Goal: Task Accomplishment & Management: Manage account settings

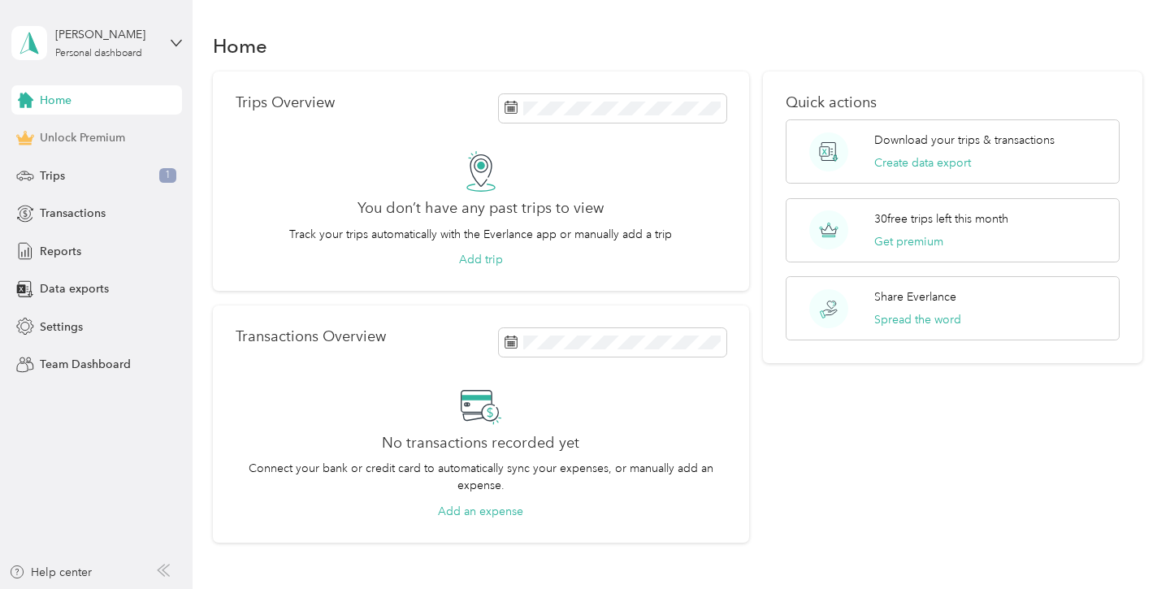
click at [96, 138] on span "Unlock Premium" at bounding box center [82, 137] width 85 height 17
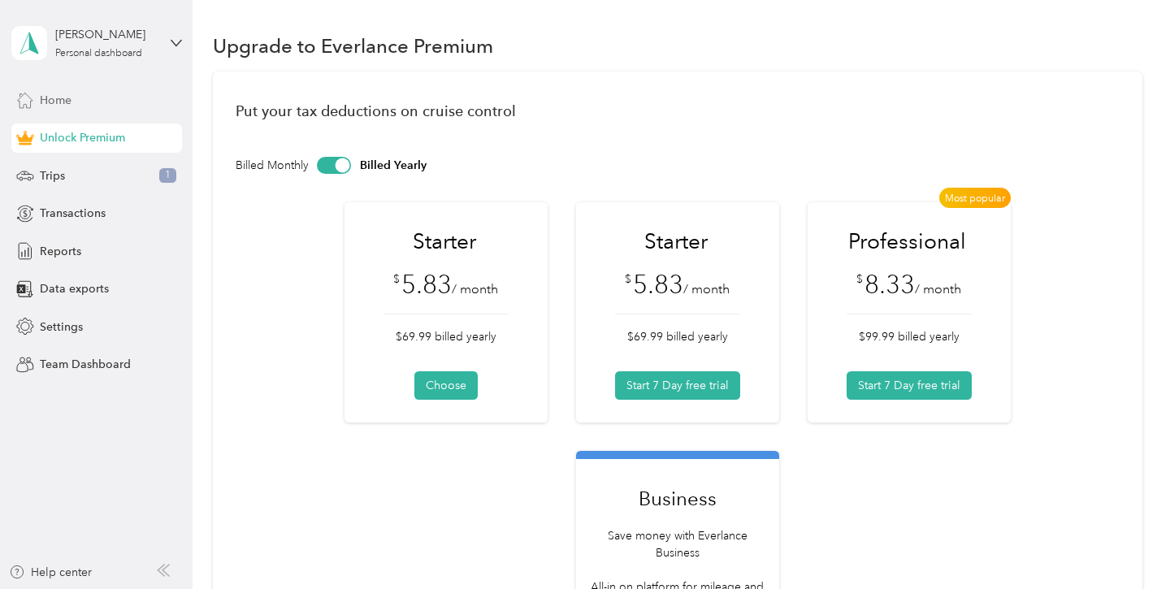
click at [120, 102] on div "Home" at bounding box center [96, 99] width 171 height 29
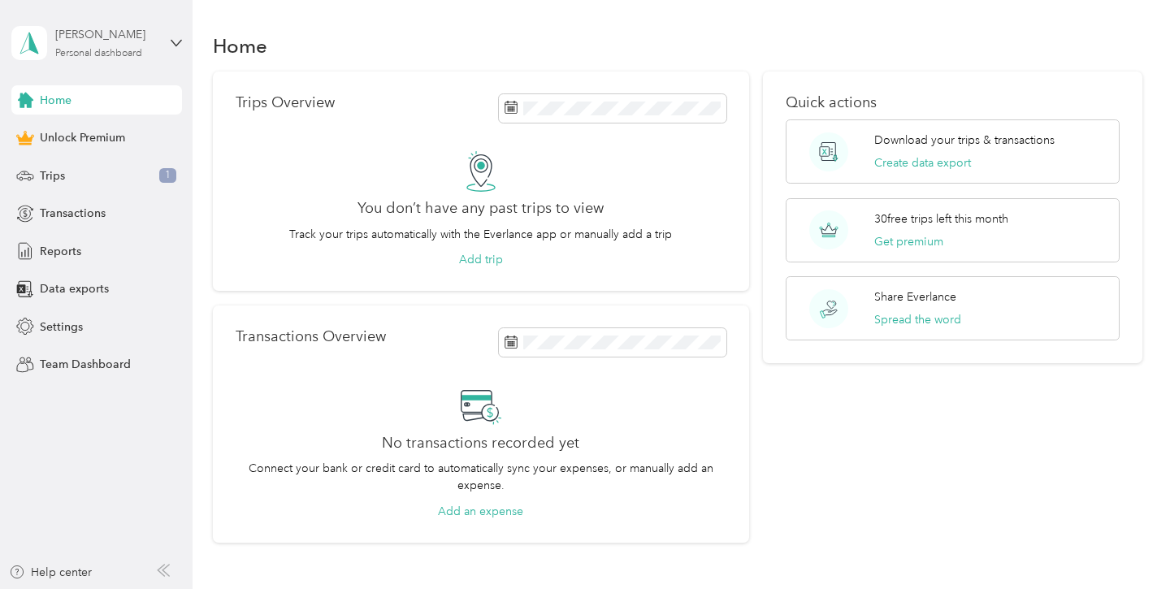
click at [142, 41] on div "[PERSON_NAME]" at bounding box center [106, 34] width 102 height 17
click at [117, 132] on div "Log out" at bounding box center [274, 129] width 503 height 28
